Goal: Find specific page/section: Find specific page/section

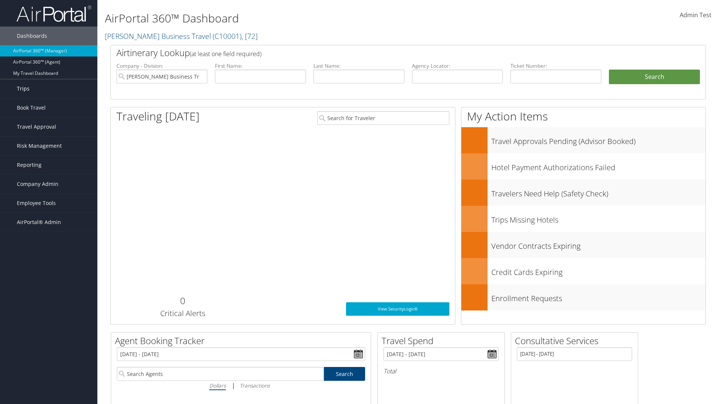
click at [49, 89] on link "Trips" at bounding box center [48, 88] width 97 height 19
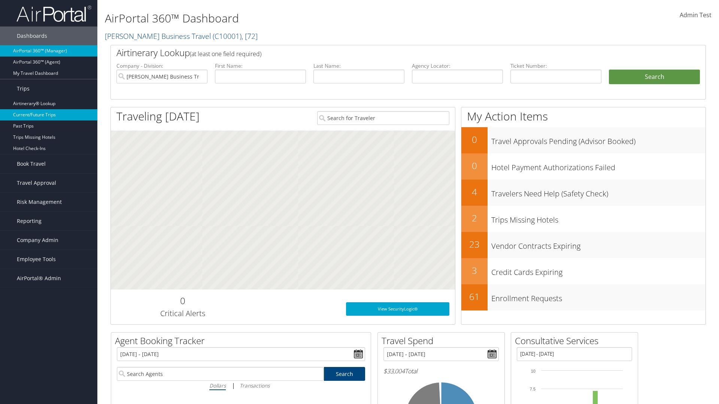
click at [49, 115] on link "Current/Future Trips" at bounding box center [48, 114] width 97 height 11
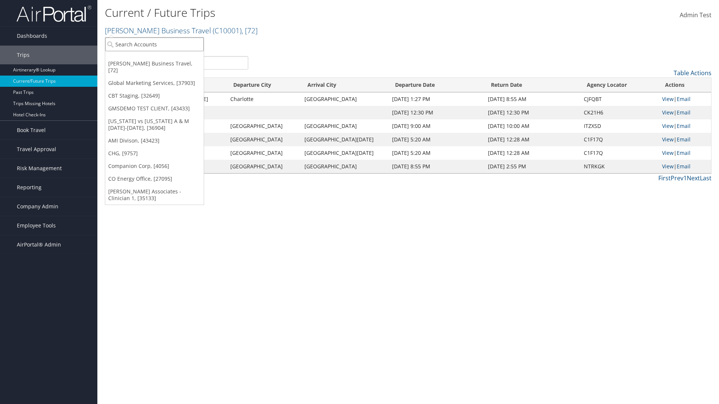
click at [154, 44] on input "search" at bounding box center [154, 44] width 98 height 14
type input "CBTSTG"
click at [154, 58] on div "CBT Staging (CBTSTG), [32649]" at bounding box center [154, 58] width 107 height 7
